Goal: Navigation & Orientation: Find specific page/section

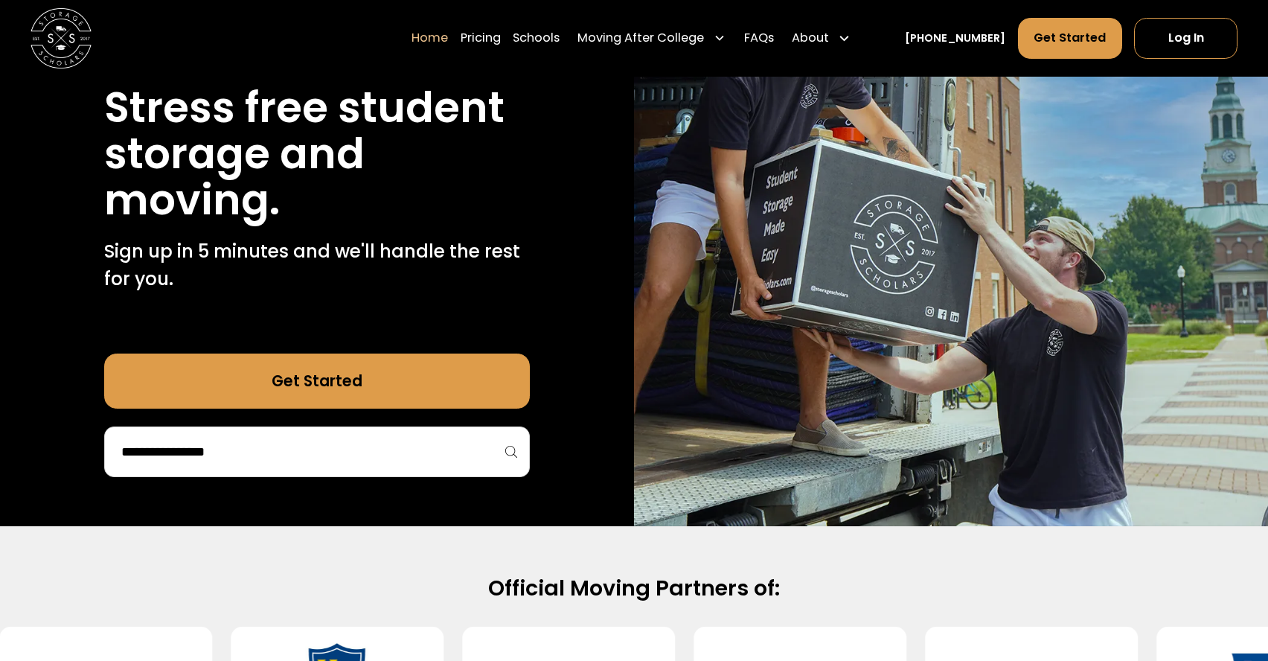
scroll to position [183, 0]
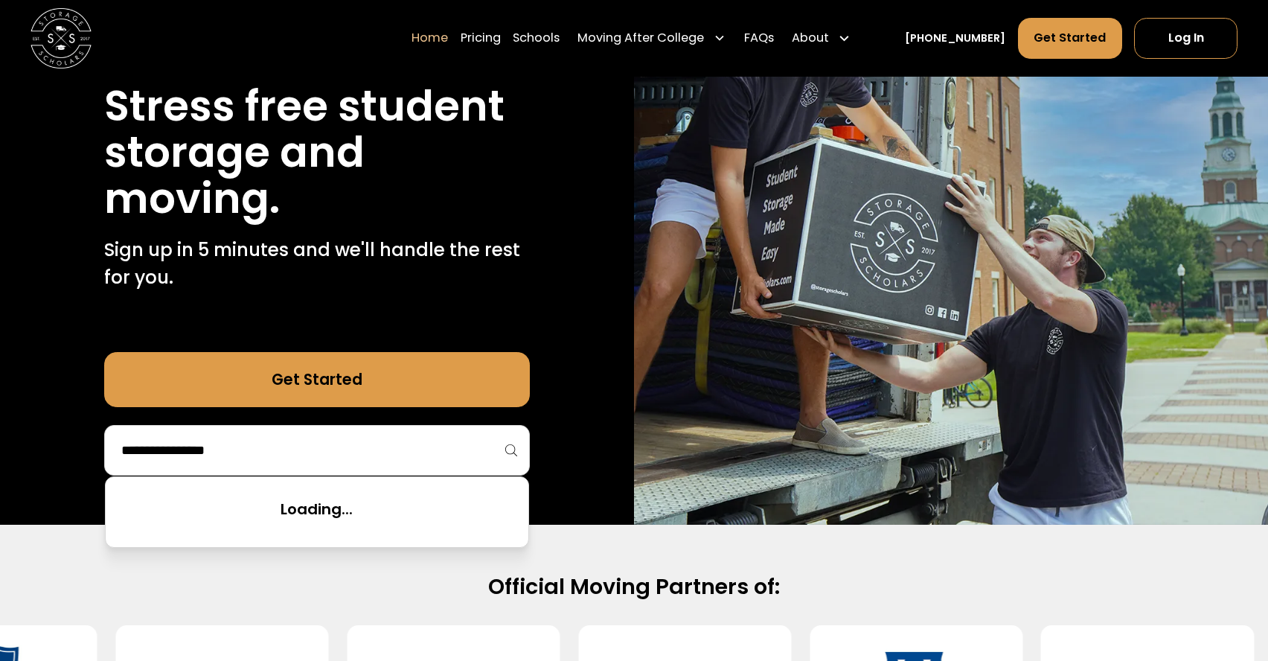
click at [417, 450] on input "search" at bounding box center [317, 449] width 395 height 25
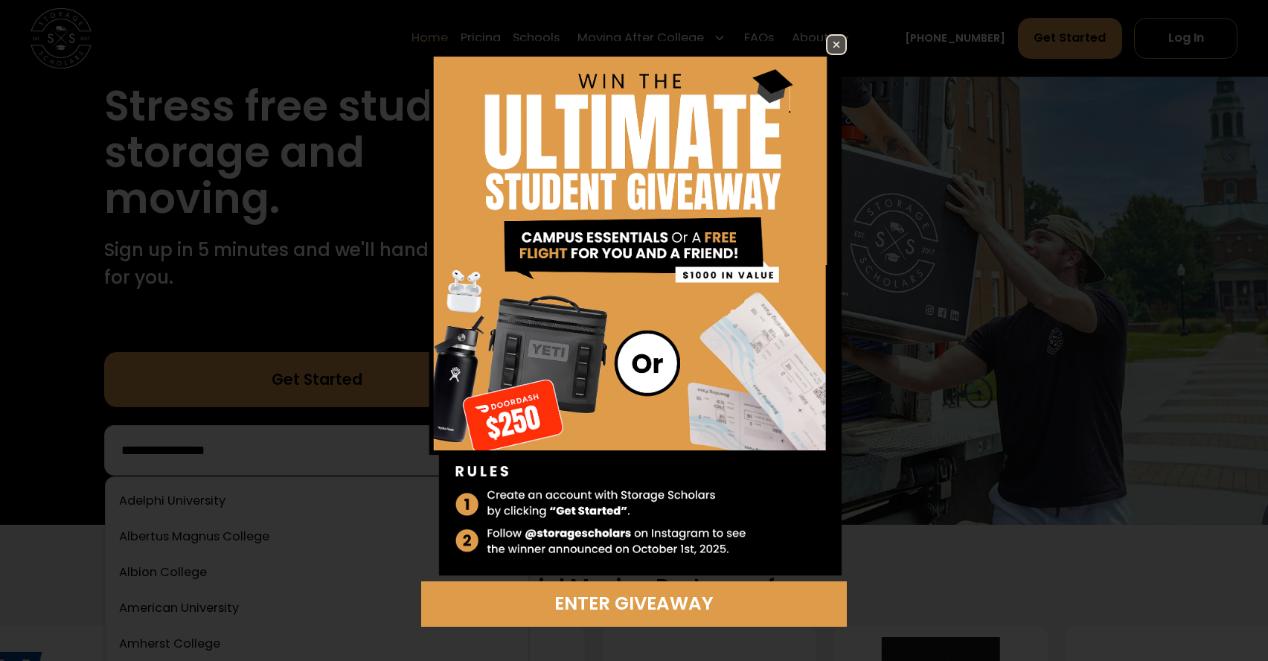
click at [837, 44] on img at bounding box center [836, 45] width 18 height 18
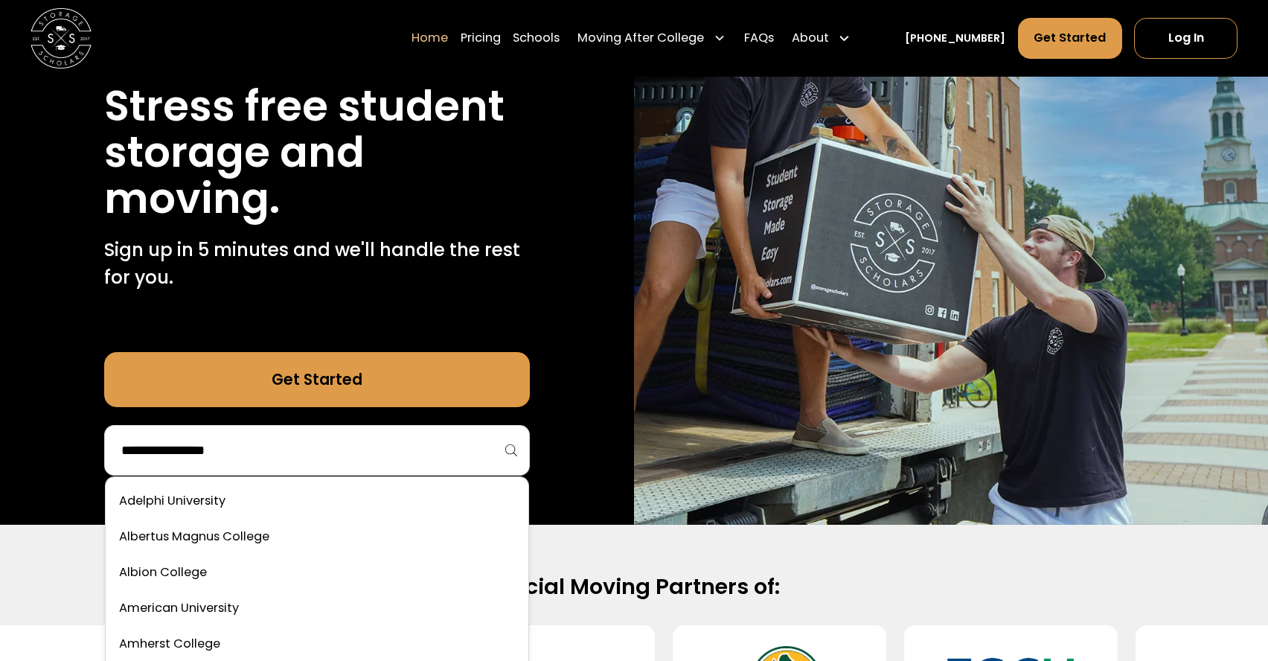
click at [352, 449] on input "search" at bounding box center [317, 449] width 395 height 25
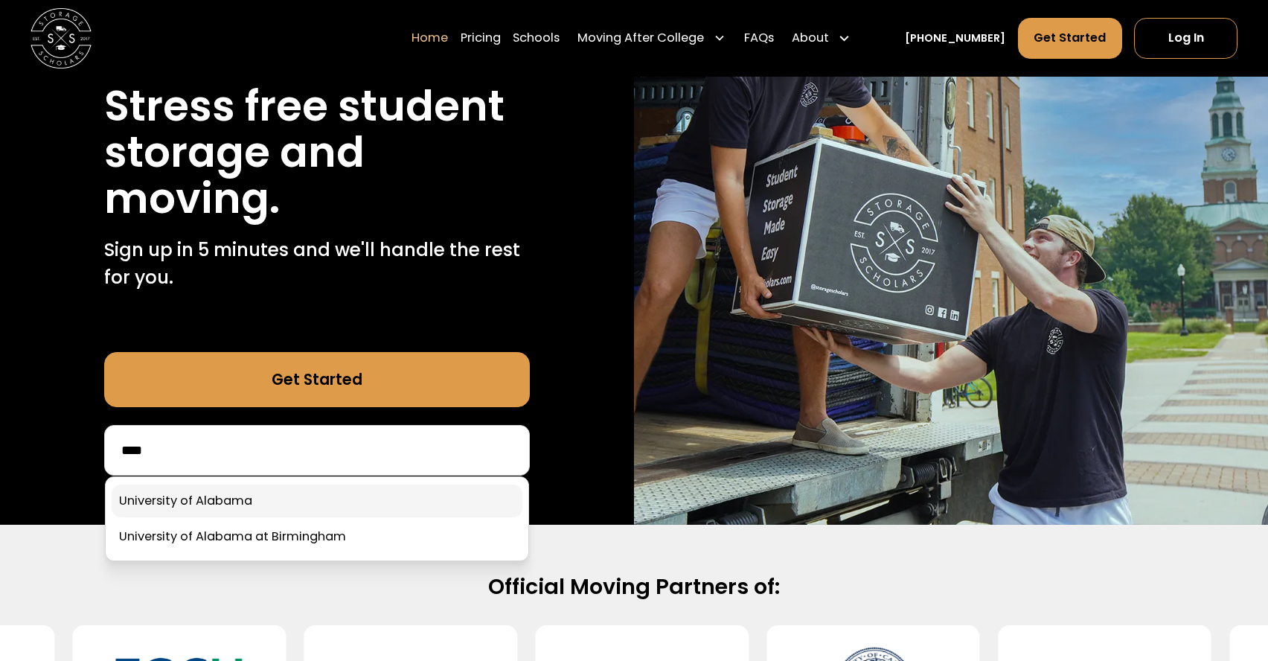
type input "****"
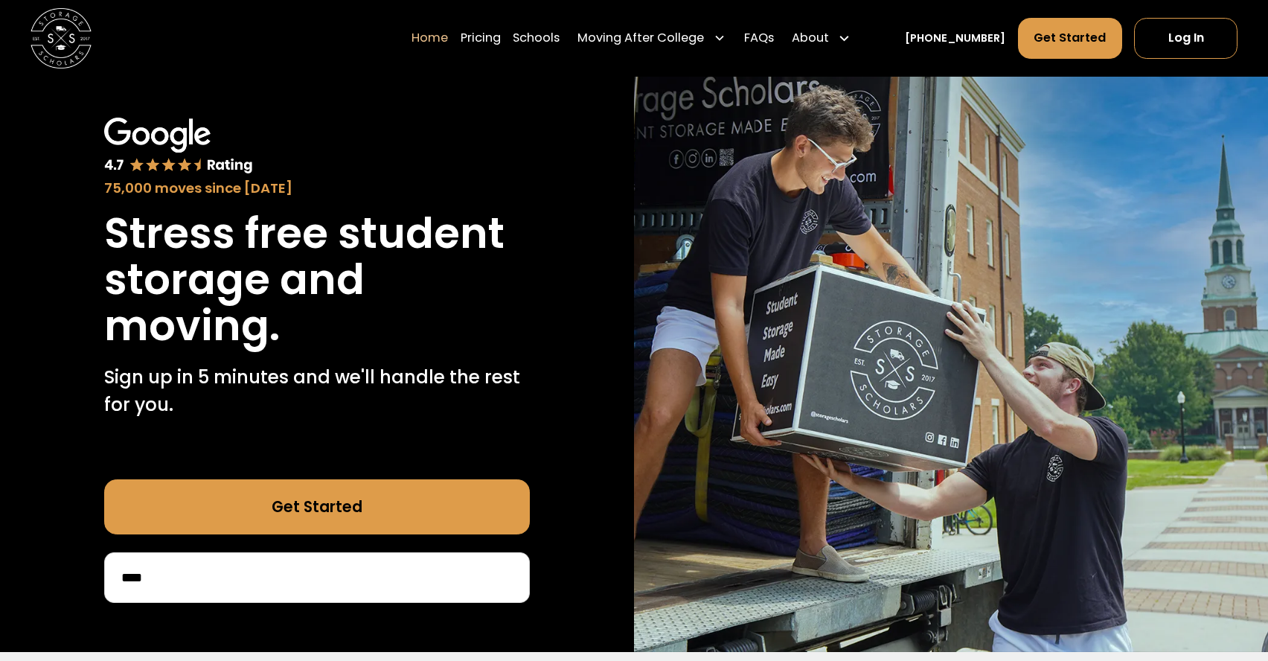
scroll to position [54, 0]
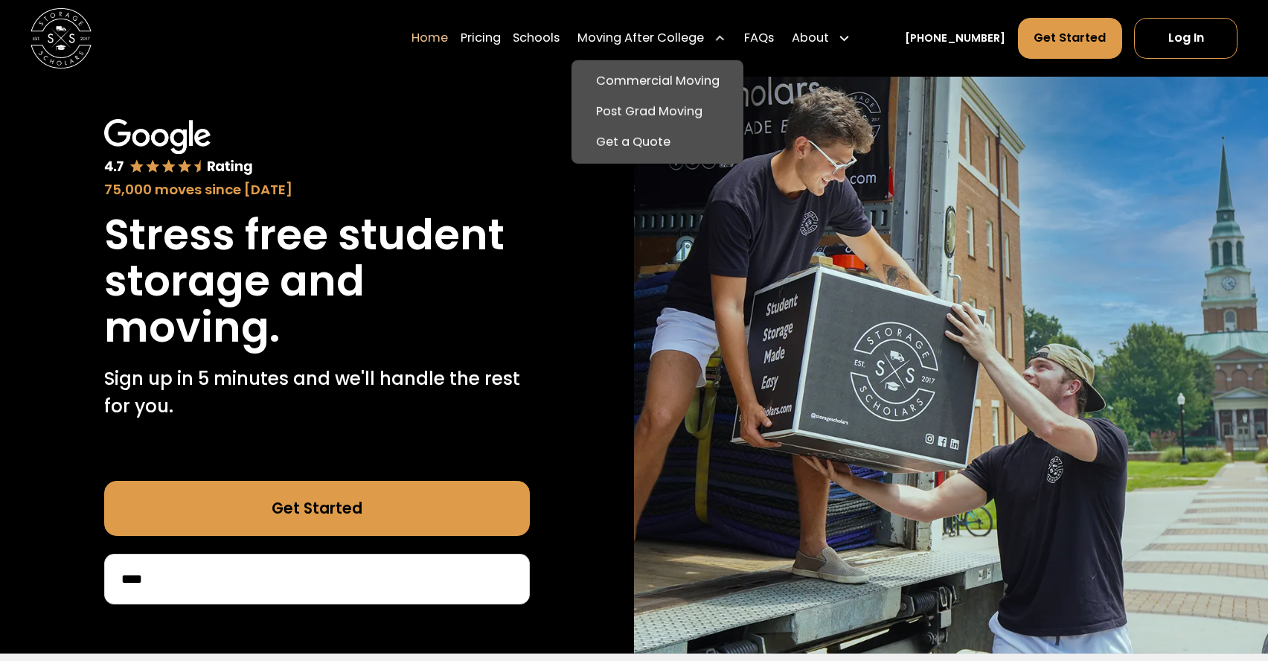
click at [724, 39] on icon at bounding box center [719, 37] width 9 height 5
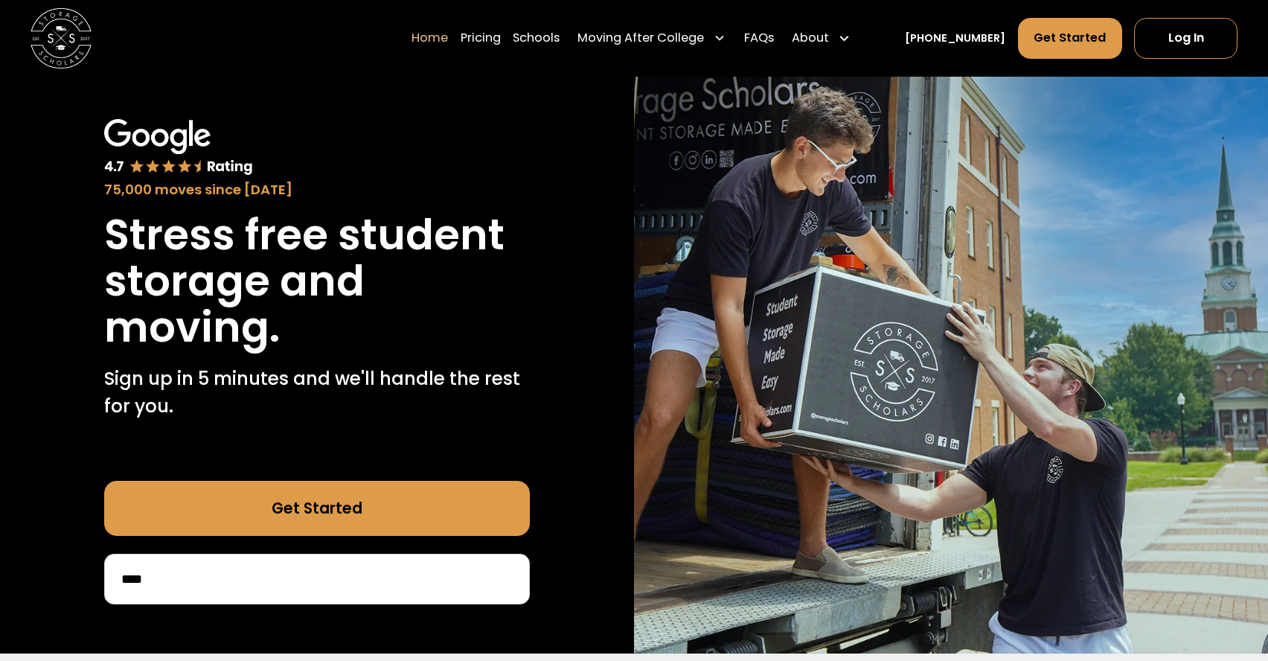
click at [723, 39] on icon at bounding box center [719, 38] width 8 height 5
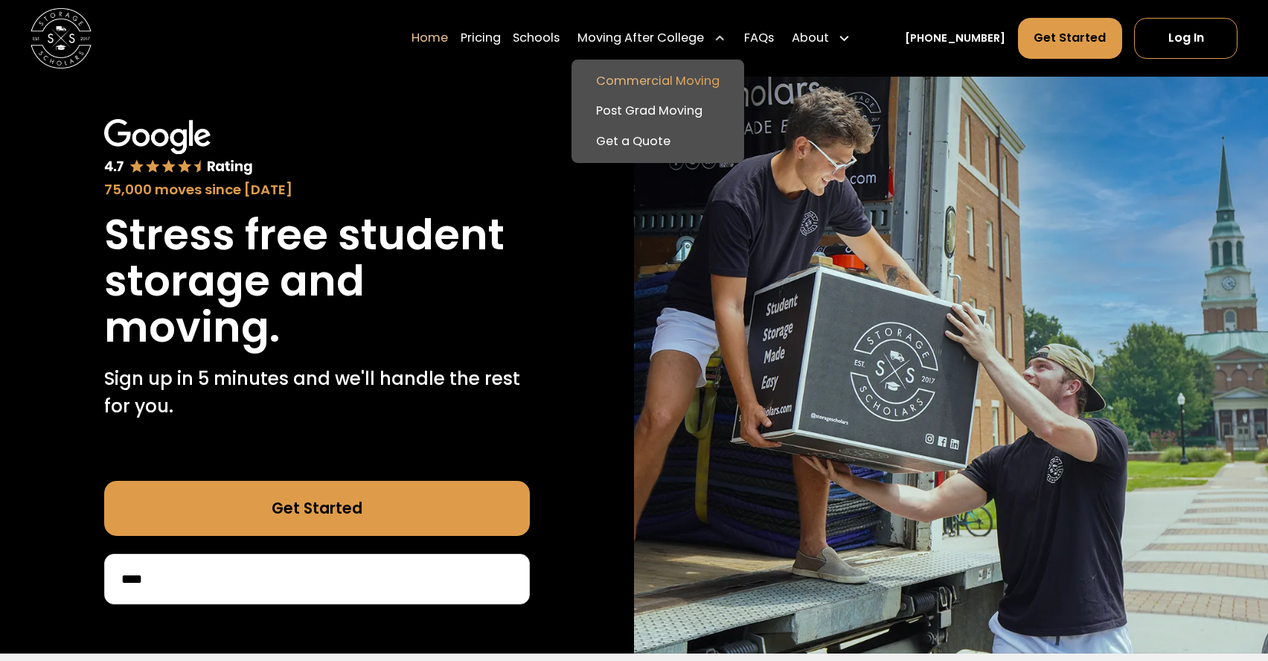
click at [678, 81] on link "Commercial Moving" at bounding box center [657, 80] width 160 height 31
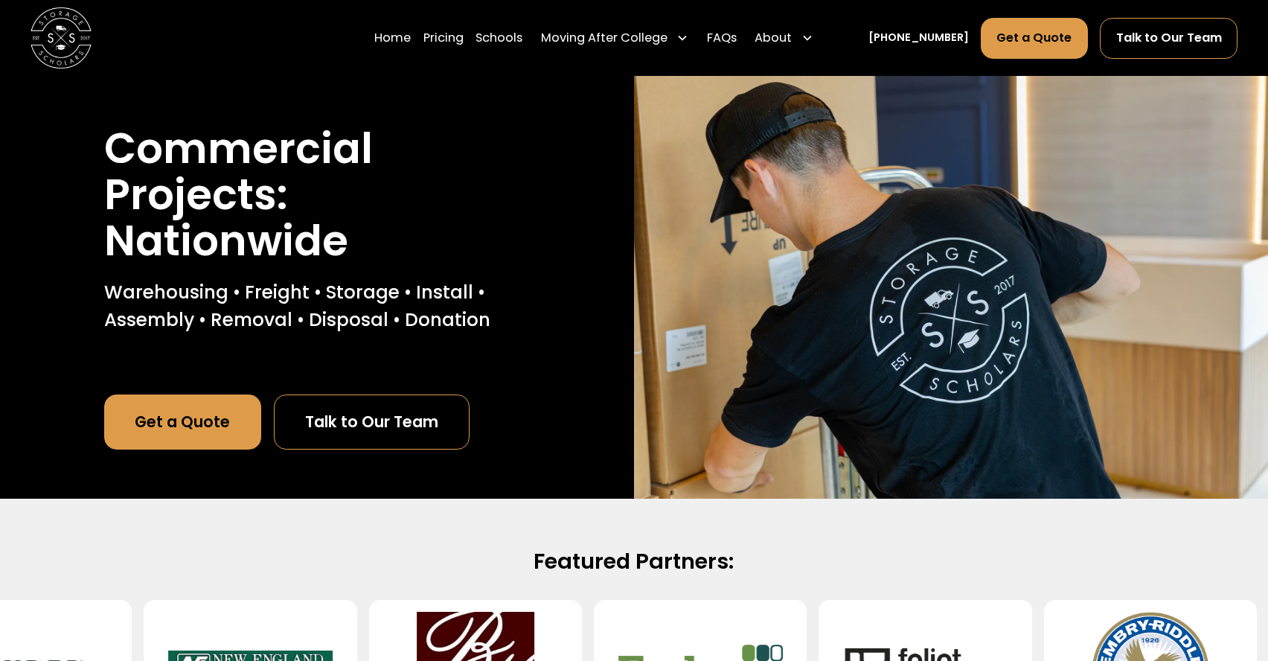
click at [341, 209] on h1 "Commercial Projects: Nationwide" at bounding box center [317, 195] width 426 height 138
